Goal: Task Accomplishment & Management: Use online tool/utility

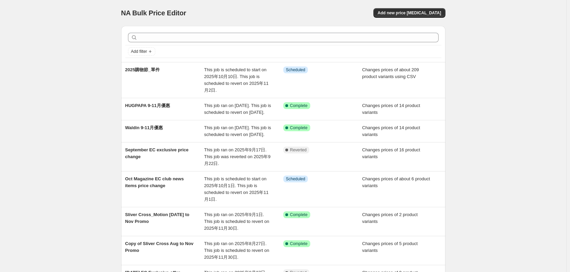
click at [416, 6] on div "NA Bulk Price Editor. This page is ready NA Bulk Price Editor Add new price [ME…" at bounding box center [283, 13] width 324 height 26
click at [423, 13] on span "Add new price [MEDICAL_DATA]" at bounding box center [408, 12] width 63 height 5
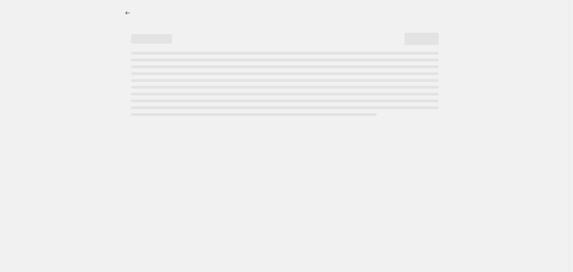
select select "percentage"
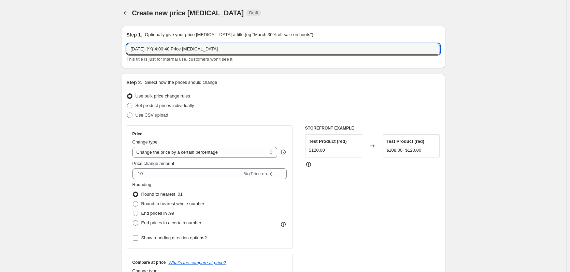
drag, startPoint x: 226, startPoint y: 46, endPoint x: 58, endPoint y: 63, distance: 168.7
type input "2"
paste input "永生9-11月優惠"
drag, startPoint x: 132, startPoint y: 47, endPoint x: 117, endPoint y: 52, distance: 15.4
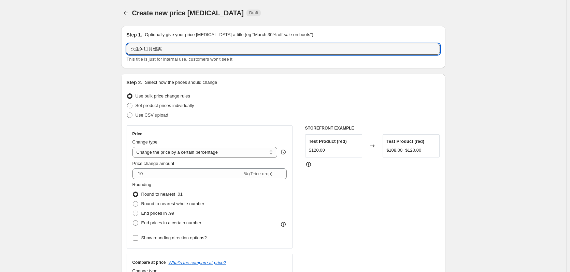
type input "永生9-11月優惠"
click at [143, 111] on label "Use CSV upload" at bounding box center [148, 116] width 42 height 10
click at [127, 113] on input "Use CSV upload" at bounding box center [127, 113] width 0 height 0
radio input "true"
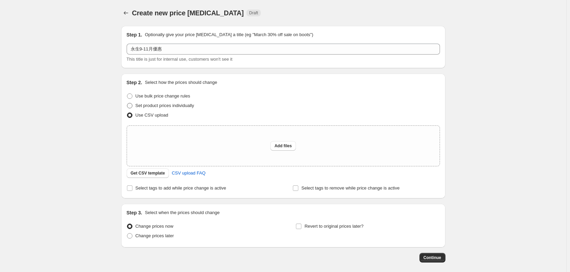
drag, startPoint x: 157, startPoint y: 108, endPoint x: 161, endPoint y: 108, distance: 3.5
click at [158, 108] on span "Set product prices individually" at bounding box center [164, 105] width 59 height 7
click at [127, 103] on input "Set product prices individually" at bounding box center [127, 103] width 0 height 0
radio input "true"
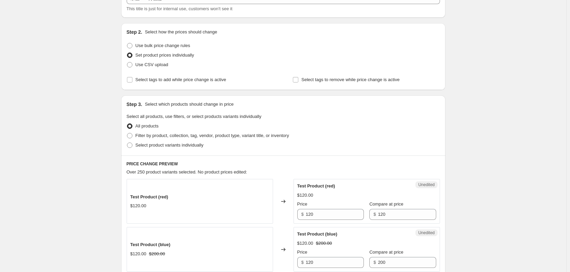
scroll to position [68, 0]
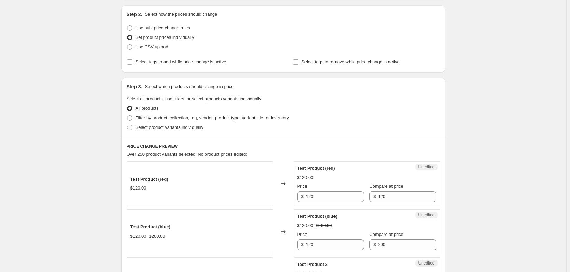
click at [169, 128] on span "Select product variants individually" at bounding box center [169, 127] width 68 height 5
click at [127, 125] on input "Select product variants individually" at bounding box center [127, 125] width 0 height 0
radio input "true"
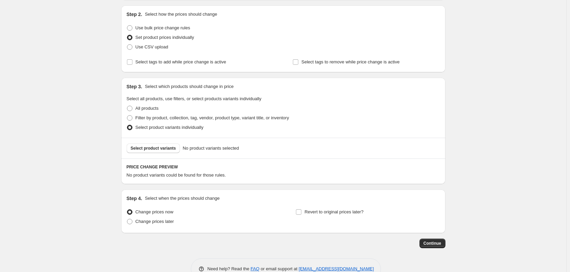
click at [177, 155] on div "Select product variants No product variants selected" at bounding box center [283, 148] width 324 height 21
click at [175, 153] on button "Select product variants" at bounding box center [154, 149] width 54 height 10
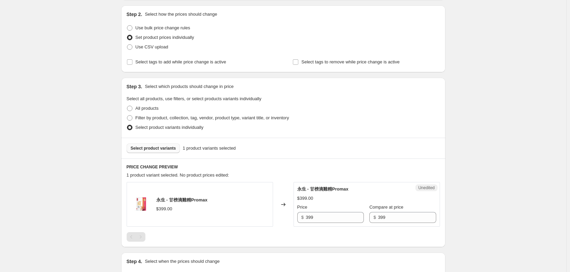
click at [168, 151] on button "Select product variants" at bounding box center [154, 149] width 54 height 10
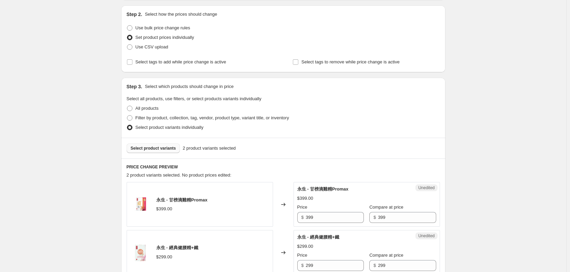
click at [163, 149] on span "Select product variants" at bounding box center [153, 148] width 45 height 5
click at [150, 148] on span "Select product variants" at bounding box center [153, 148] width 45 height 5
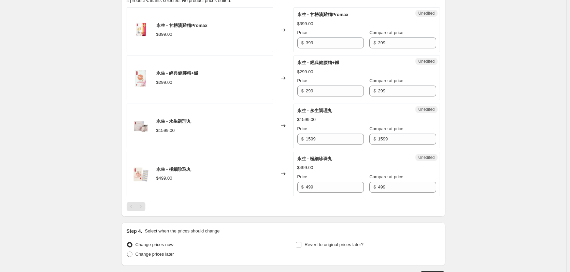
scroll to position [239, 0]
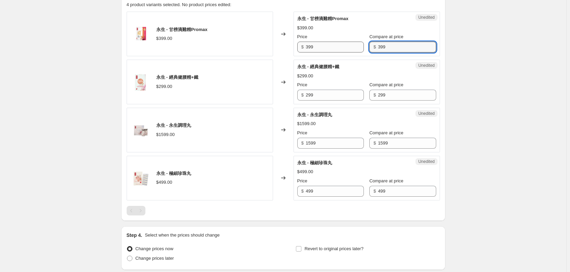
drag, startPoint x: 372, startPoint y: 48, endPoint x: 358, endPoint y: 51, distance: 14.7
click at [359, 51] on div "Price $ 399 Compare at price $ 399" at bounding box center [366, 42] width 139 height 19
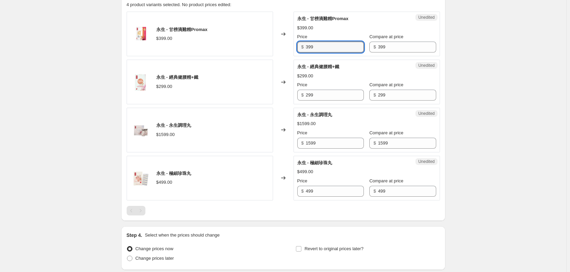
drag, startPoint x: 332, startPoint y: 49, endPoint x: 268, endPoint y: 48, distance: 64.2
click at [263, 48] on div "永生 - 甘榜滴雞精Promax $399.00 Changed to Unedited 永生 - 甘榜滴雞精Promax $399.00 Price $ 3…" at bounding box center [283, 34] width 313 height 45
type input "299"
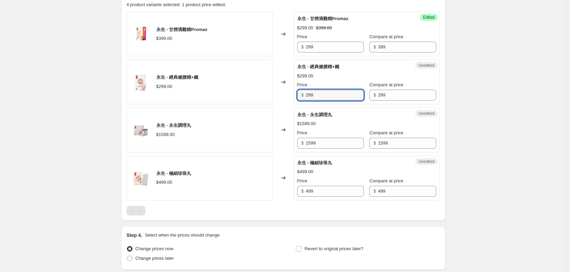
drag, startPoint x: 321, startPoint y: 93, endPoint x: 290, endPoint y: 93, distance: 31.0
click at [290, 93] on div "永生 - 經典健腰精+鐵 $299.00 Changed to Unedited 永生 - 經典健腰精+鐵 $299.00 Price $ 299 Compa…" at bounding box center [283, 82] width 313 height 45
type input "249"
click at [360, 49] on div "Price $ 299 Compare at price $ 399" at bounding box center [366, 42] width 139 height 19
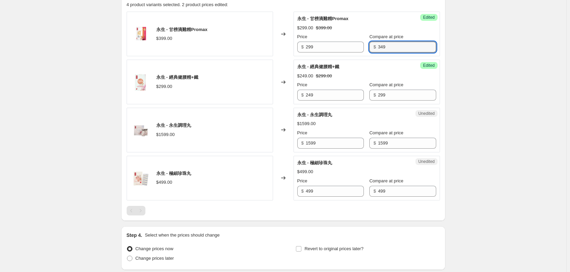
type input "349"
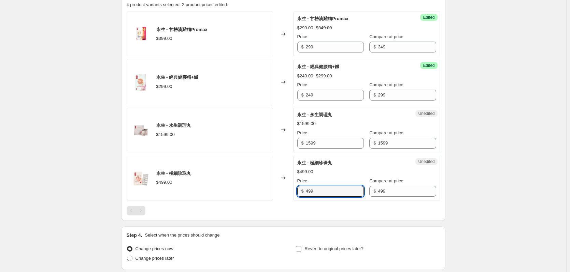
drag, startPoint x: 323, startPoint y: 193, endPoint x: 284, endPoint y: 192, distance: 38.9
click at [284, 192] on div "永生 - 極細珍珠丸 $499.00 Changed to Unedited 永生 - 極細珍珠丸 $499.00 Price $ 499 Compare a…" at bounding box center [283, 178] width 313 height 45
type input "449"
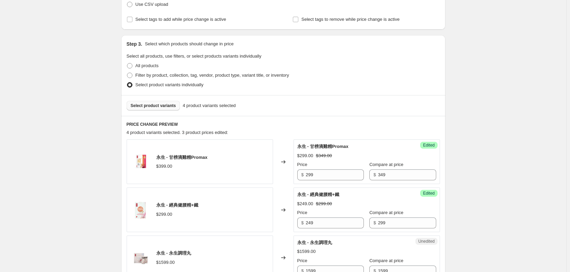
scroll to position [102, 0]
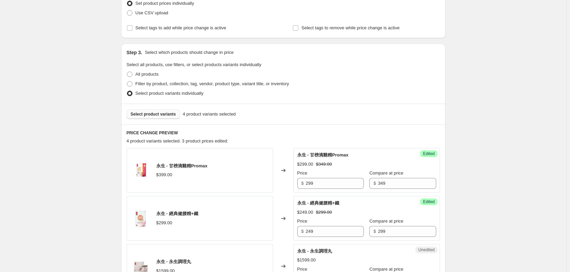
click at [147, 116] on span "Select product variants" at bounding box center [153, 114] width 45 height 5
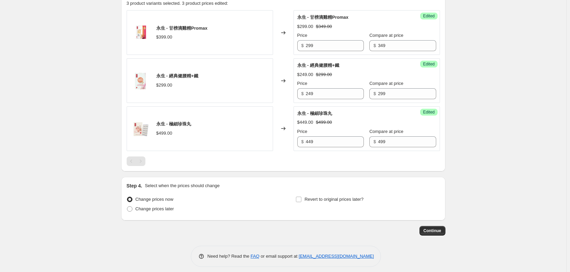
scroll to position [245, 0]
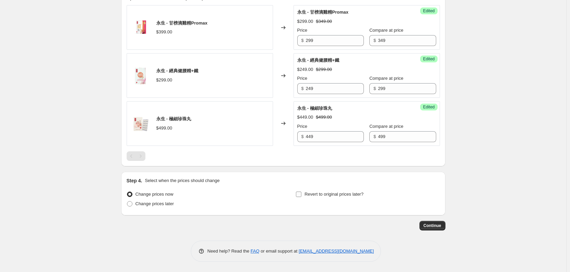
click at [326, 197] on span "Revert to original prices later?" at bounding box center [333, 194] width 59 height 7
click at [301, 197] on input "Revert to original prices later?" at bounding box center [298, 194] width 5 height 5
checkbox input "true"
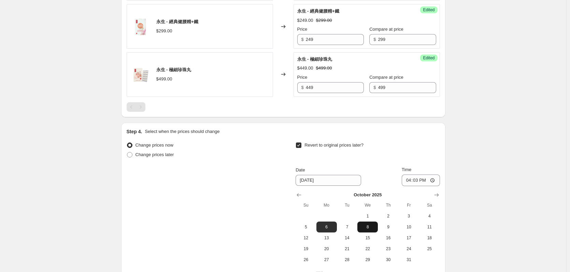
scroll to position [362, 0]
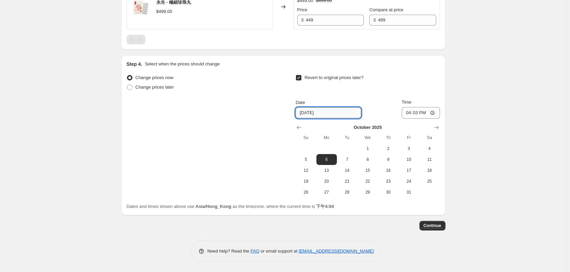
click at [321, 115] on input "[DATE]" at bounding box center [327, 112] width 65 height 11
click at [308, 113] on input "[DATE]" at bounding box center [327, 112] width 65 height 11
click at [437, 127] on icon "Show next month, November 2025" at bounding box center [436, 127] width 7 height 7
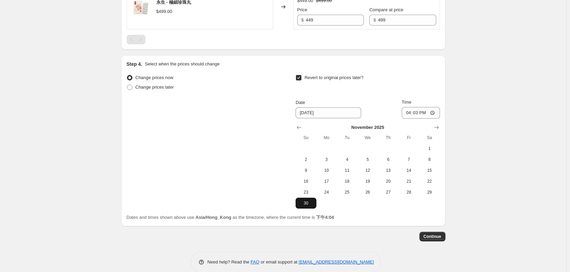
click at [305, 202] on span "30" at bounding box center [305, 203] width 15 height 5
type input "[DATE]"
click at [422, 113] on input "16:03" at bounding box center [420, 113] width 38 height 12
type input "05:03"
click at [416, 114] on input "Time" at bounding box center [420, 113] width 38 height 12
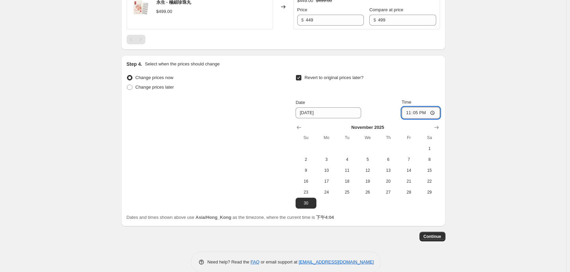
type input "23:59"
click at [436, 234] on span "Continue" at bounding box center [432, 236] width 18 height 5
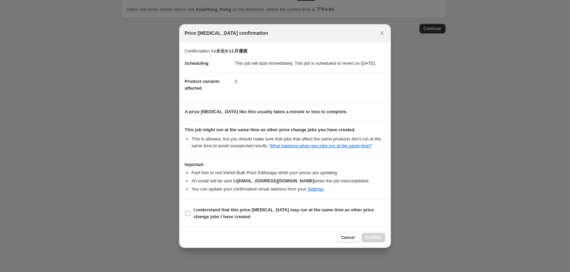
click at [228, 214] on b "I understand that this price [MEDICAL_DATA] may run at the same time as other p…" at bounding box center [283, 213] width 180 height 12
click at [190, 214] on input "I understand that this price [MEDICAL_DATA] may run at the same time as other p…" at bounding box center [187, 213] width 5 height 5
checkbox input "true"
click at [376, 240] on span "Confirm" at bounding box center [373, 237] width 16 height 5
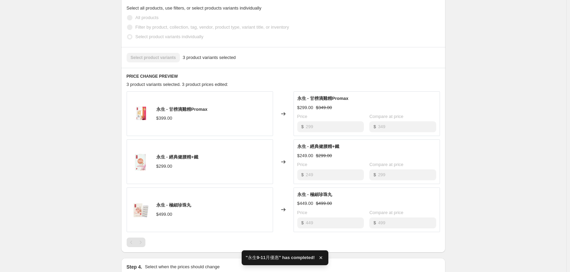
scroll to position [362, 0]
